Goal: Task Accomplishment & Management: Manage account settings

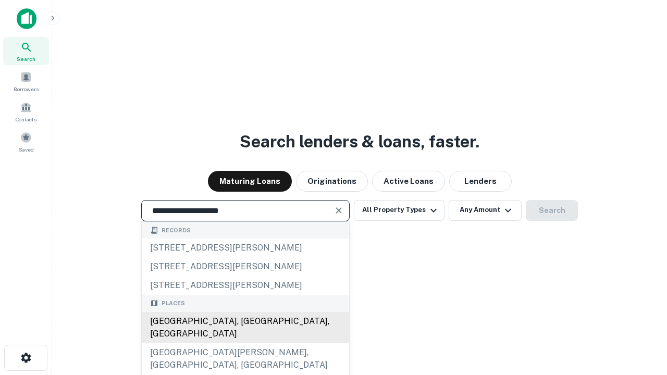
click at [245, 343] on div "[GEOGRAPHIC_DATA], [GEOGRAPHIC_DATA], [GEOGRAPHIC_DATA]" at bounding box center [245, 327] width 207 height 31
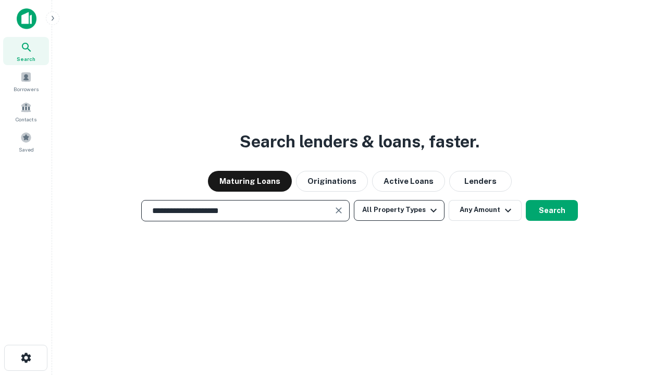
type input "**********"
click at [399, 210] on button "All Property Types" at bounding box center [399, 210] width 91 height 21
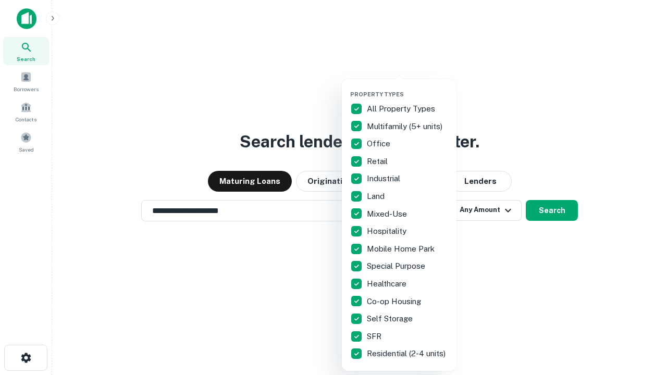
click at [407, 88] on button "button" at bounding box center [407, 88] width 115 height 1
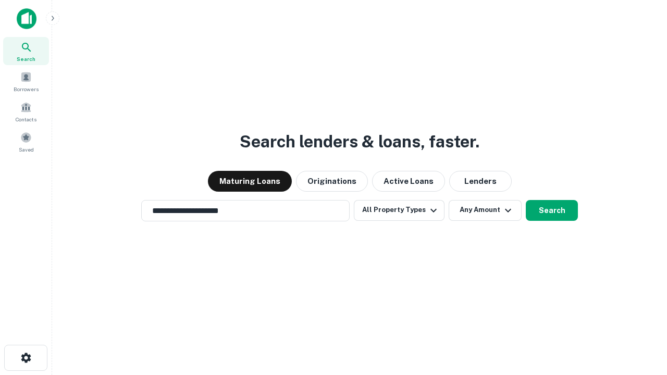
scroll to position [6, 126]
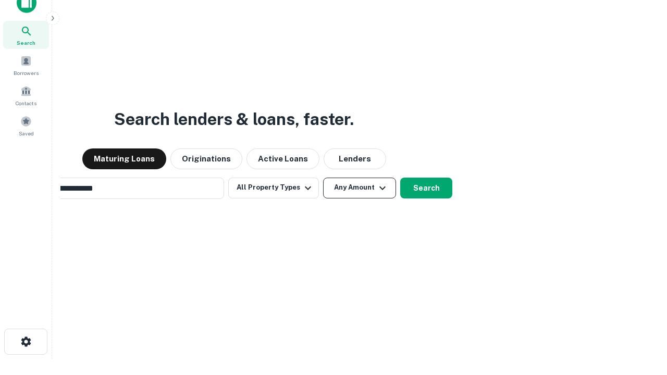
click at [323, 178] on button "Any Amount" at bounding box center [359, 188] width 73 height 21
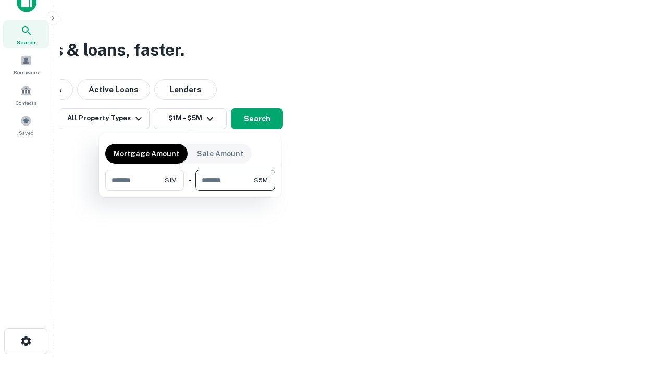
type input "*******"
click at [190, 191] on button "button" at bounding box center [190, 191] width 170 height 1
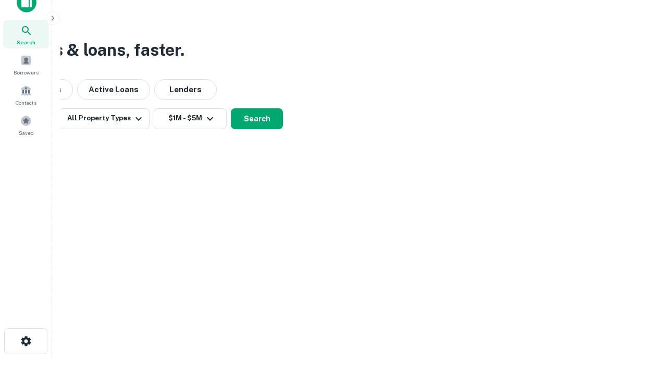
scroll to position [16, 0]
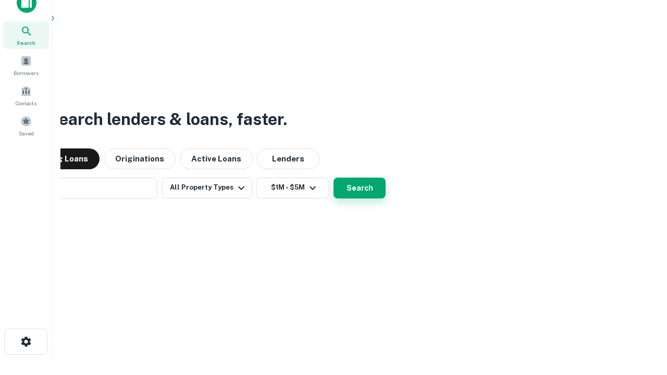
click at [333, 178] on button "Search" at bounding box center [359, 188] width 52 height 21
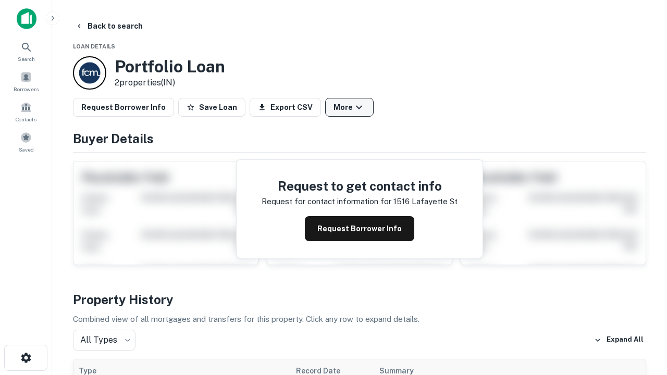
click at [349, 107] on button "More" at bounding box center [349, 107] width 48 height 19
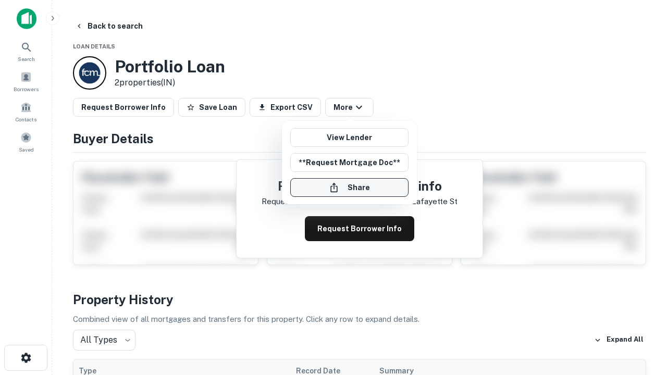
click at [349, 188] on button "Share" at bounding box center [349, 187] width 118 height 19
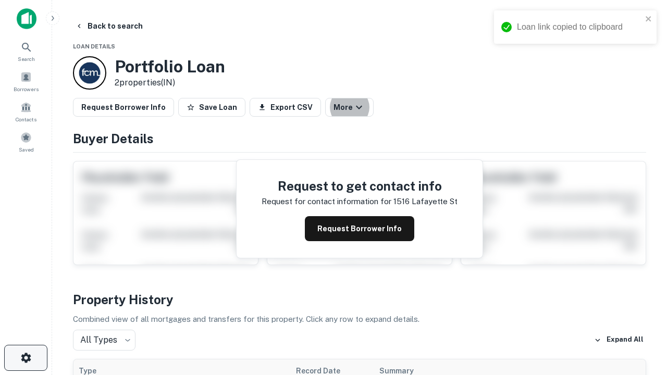
click at [26, 358] on icon "button" at bounding box center [26, 358] width 13 height 13
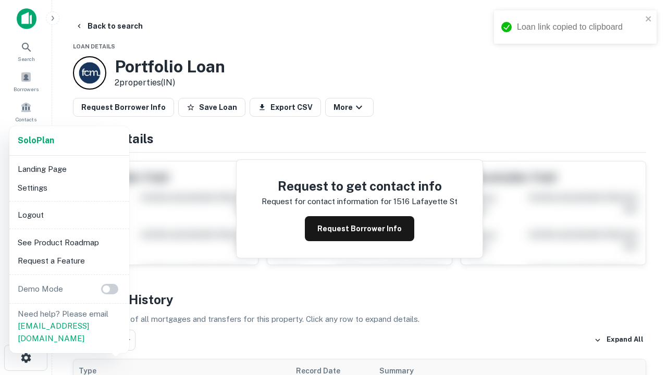
click at [69, 215] on li "Logout" at bounding box center [70, 215] width 112 height 19
